Goal: Transaction & Acquisition: Purchase product/service

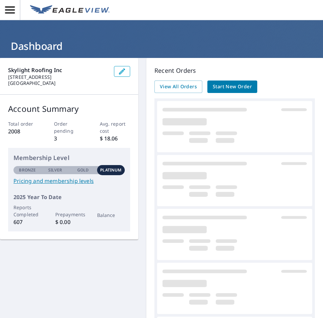
click at [220, 87] on span "Start New Order" at bounding box center [232, 87] width 39 height 8
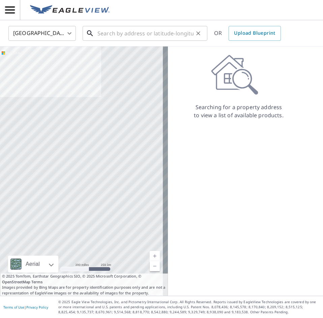
click at [127, 33] on input "text" at bounding box center [145, 33] width 96 height 19
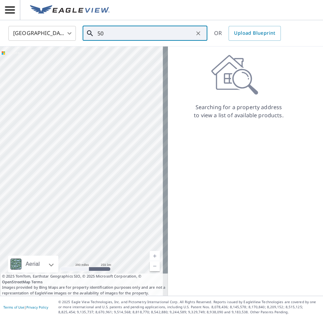
type input "5"
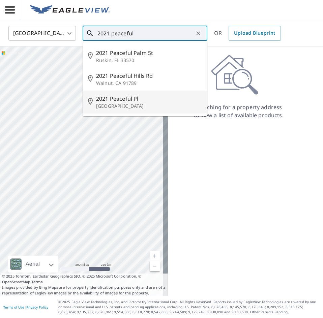
click at [112, 104] on p "[GEOGRAPHIC_DATA]" at bounding box center [149, 106] width 106 height 7
type input "2021 Peaceful [GEOGRAPHIC_DATA]"
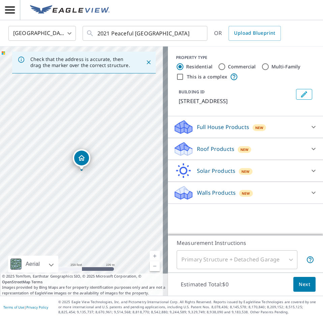
click at [199, 149] on p "Roof Products" at bounding box center [215, 149] width 37 height 8
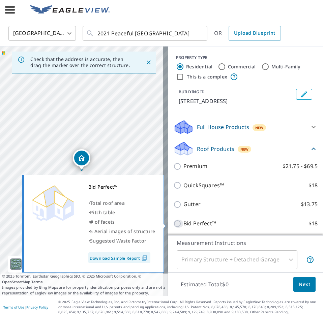
click at [173, 225] on input "Bid Perfect™ $18" at bounding box center [178, 224] width 10 height 8
checkbox input "true"
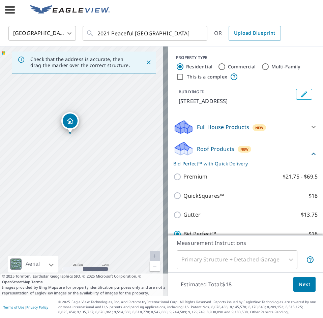
drag, startPoint x: 73, startPoint y: 142, endPoint x: 113, endPoint y: 206, distance: 75.3
click at [113, 206] on div "2021 Peaceful [GEOGRAPHIC_DATA]" at bounding box center [84, 170] width 168 height 249
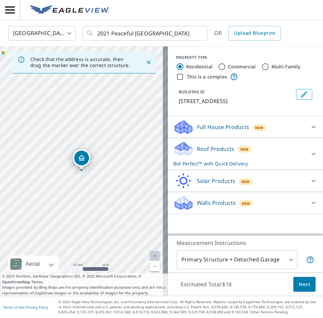
click at [300, 288] on span "Next" at bounding box center [304, 284] width 11 height 8
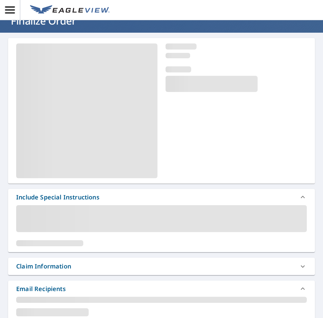
scroll to position [168, 0]
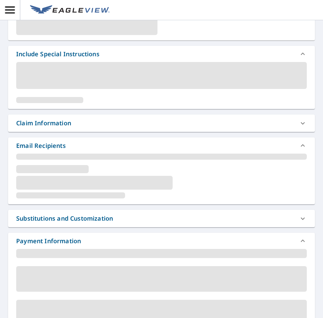
click at [80, 126] on div "Claim Information" at bounding box center [155, 123] width 278 height 9
click at [108, 219] on div "Substitutions and Customization" at bounding box center [64, 218] width 97 height 9
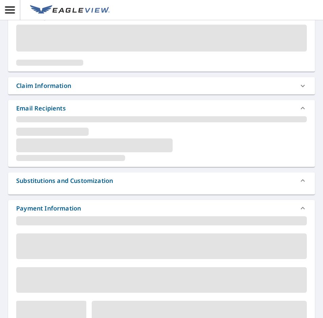
scroll to position [270, 0]
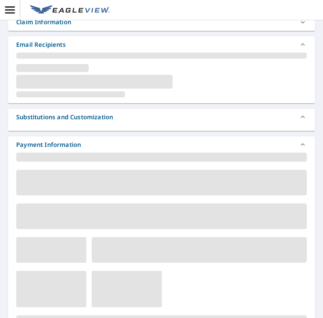
click at [94, 116] on div "Substitutions and Customization" at bounding box center [64, 117] width 97 height 9
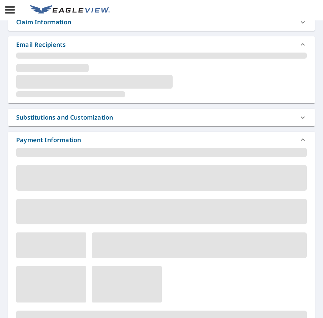
click at [104, 117] on div "Substitutions and Customization" at bounding box center [64, 117] width 97 height 9
